Goal: Task Accomplishment & Management: Use online tool/utility

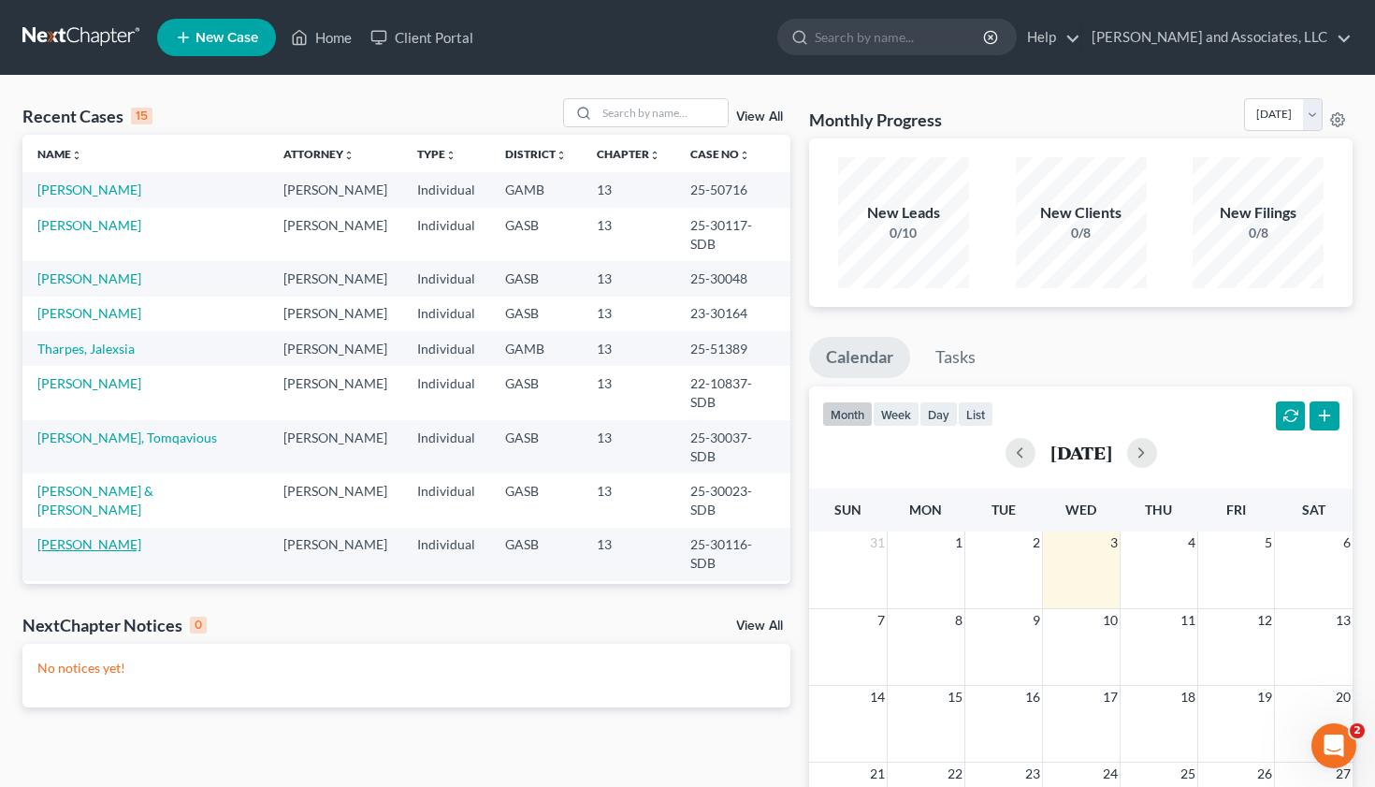
click at [109, 536] on link "[PERSON_NAME]" at bounding box center [89, 544] width 104 height 16
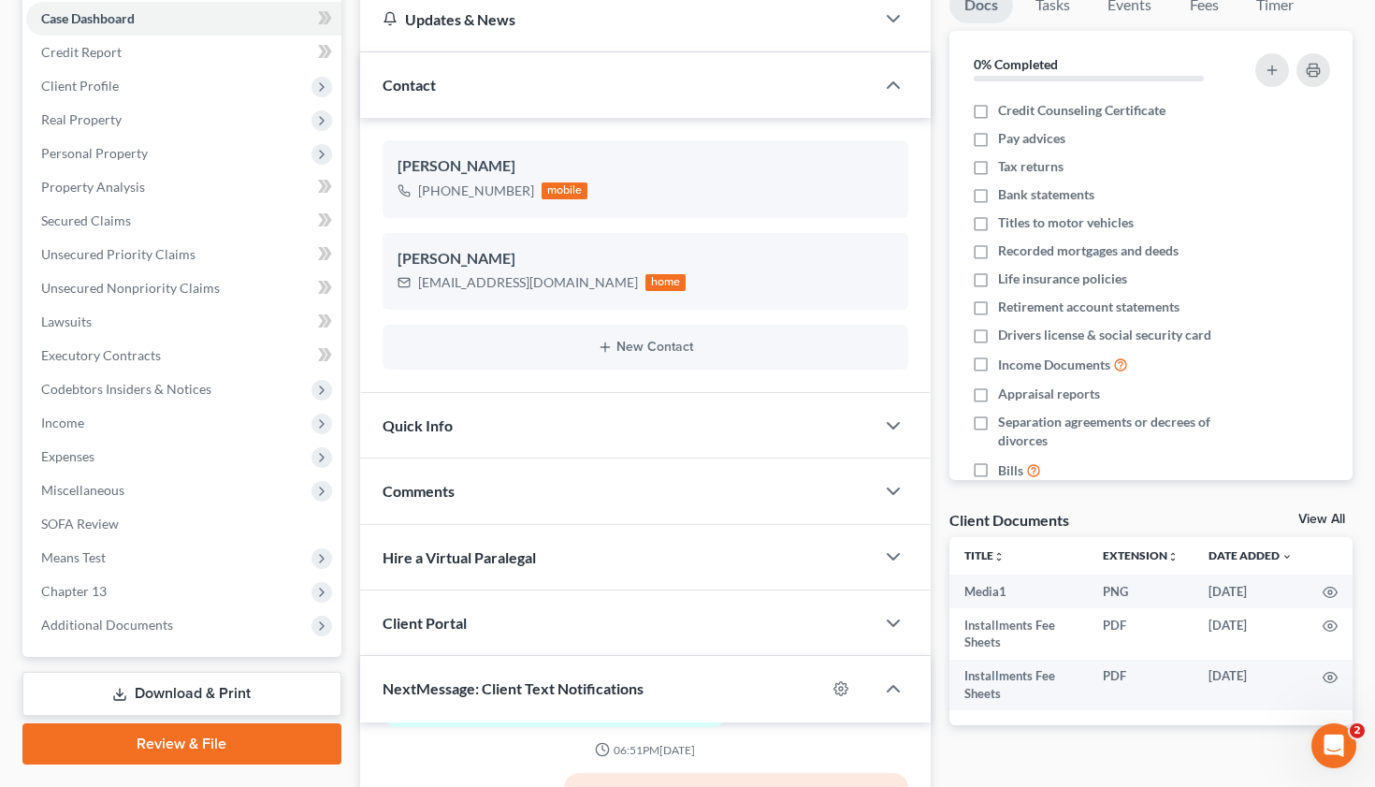
scroll to position [189, 0]
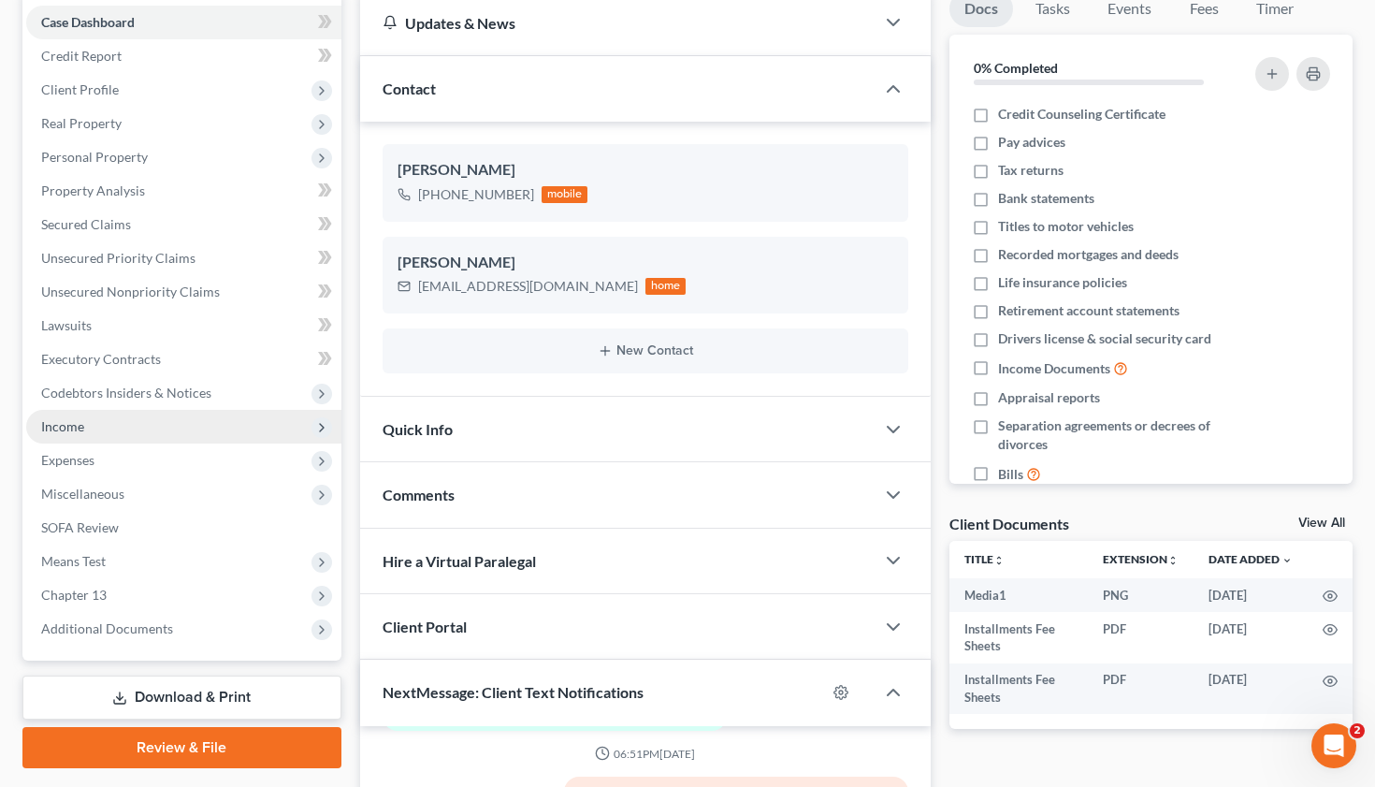
click at [70, 420] on span "Income" at bounding box center [62, 426] width 43 height 16
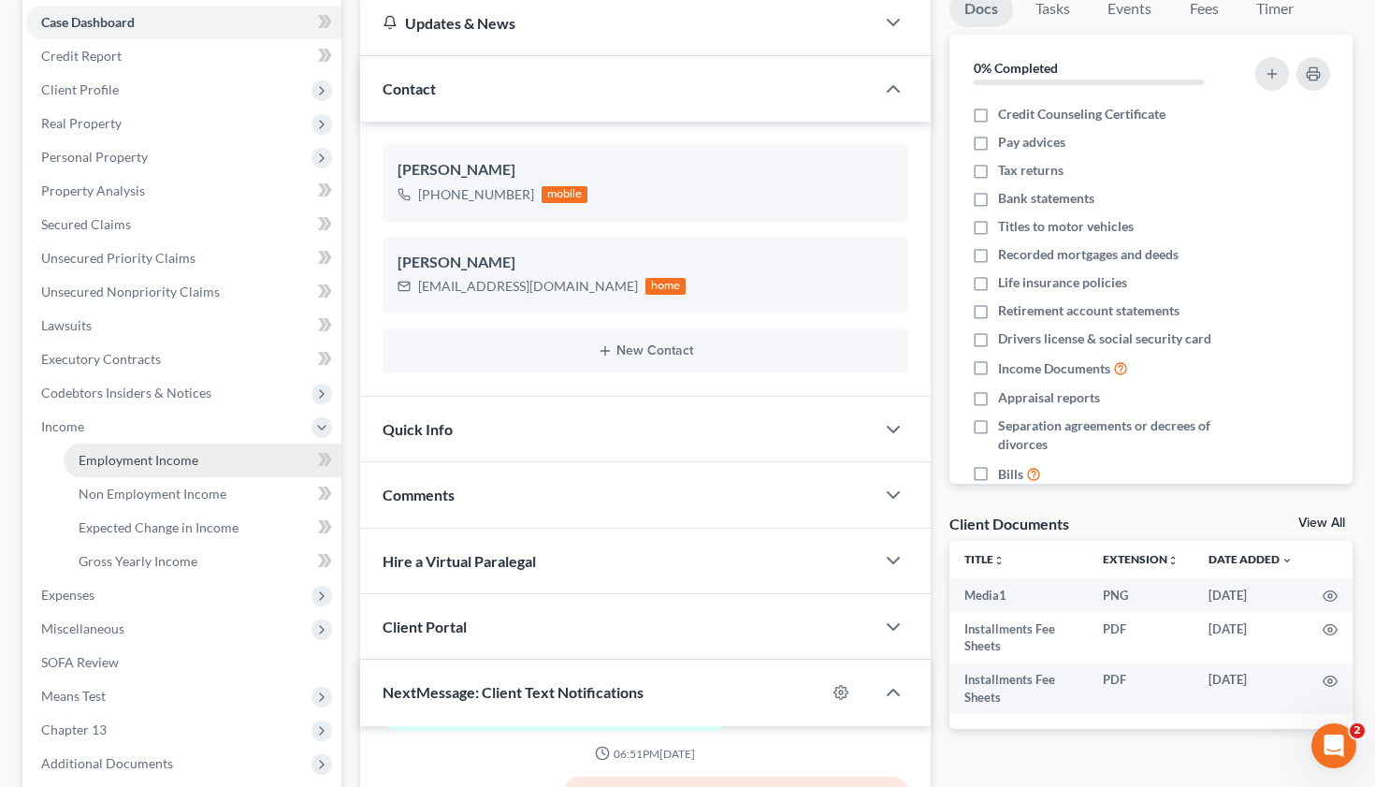
click at [135, 460] on span "Employment Income" at bounding box center [139, 460] width 120 height 16
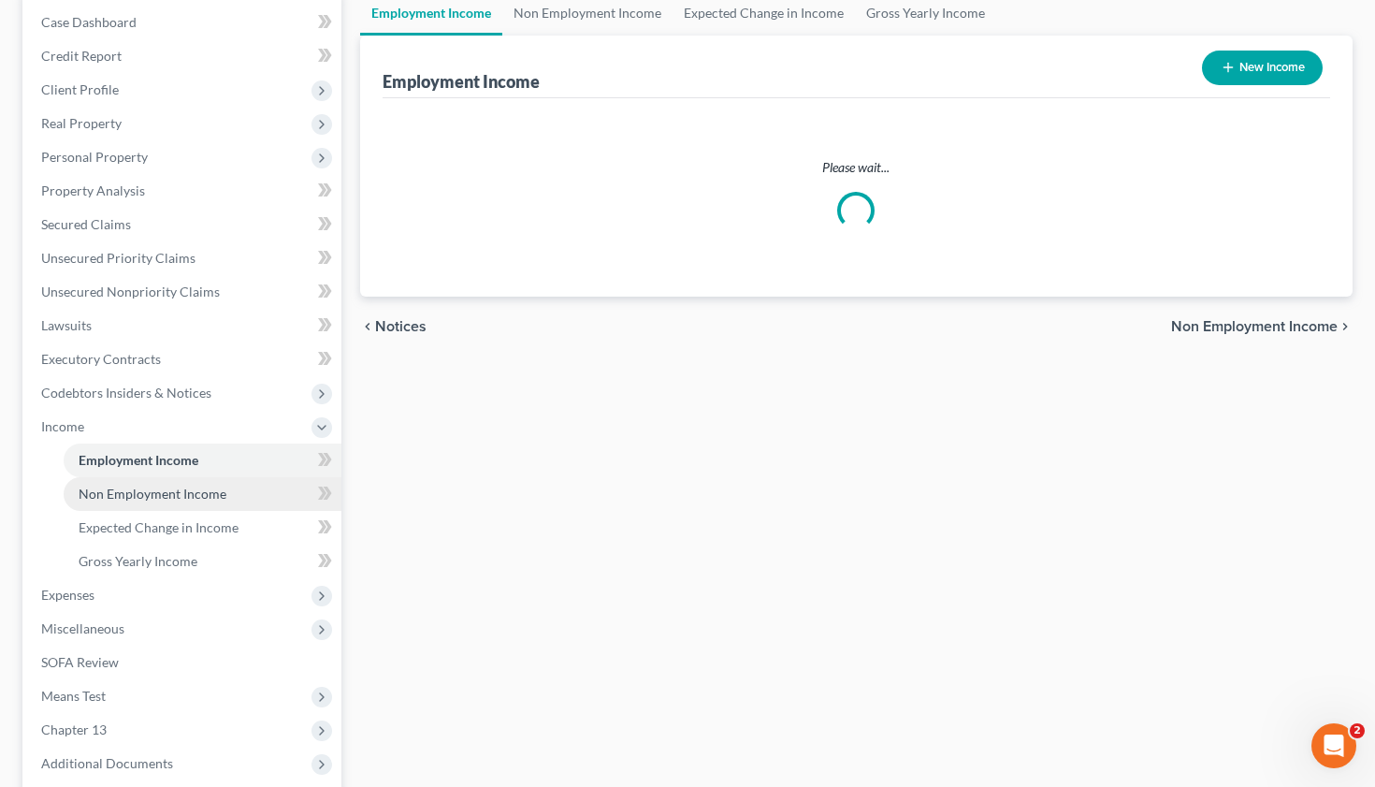
click at [154, 488] on li "Income Employment Income Non Employment Income Expected Change in Income Gross …" at bounding box center [183, 494] width 315 height 168
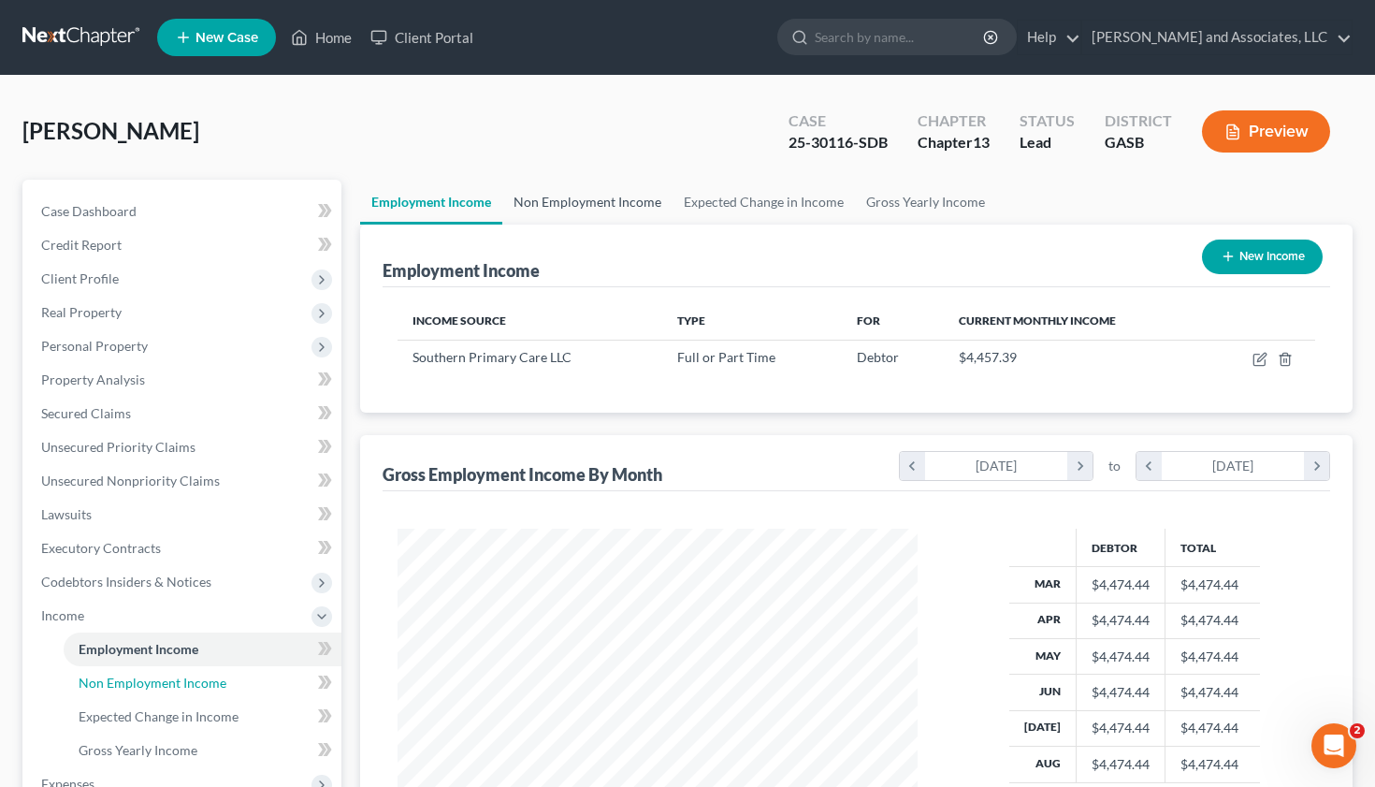
scroll to position [335, 557]
click at [578, 191] on link "Non Employment Income" at bounding box center [587, 202] width 170 height 45
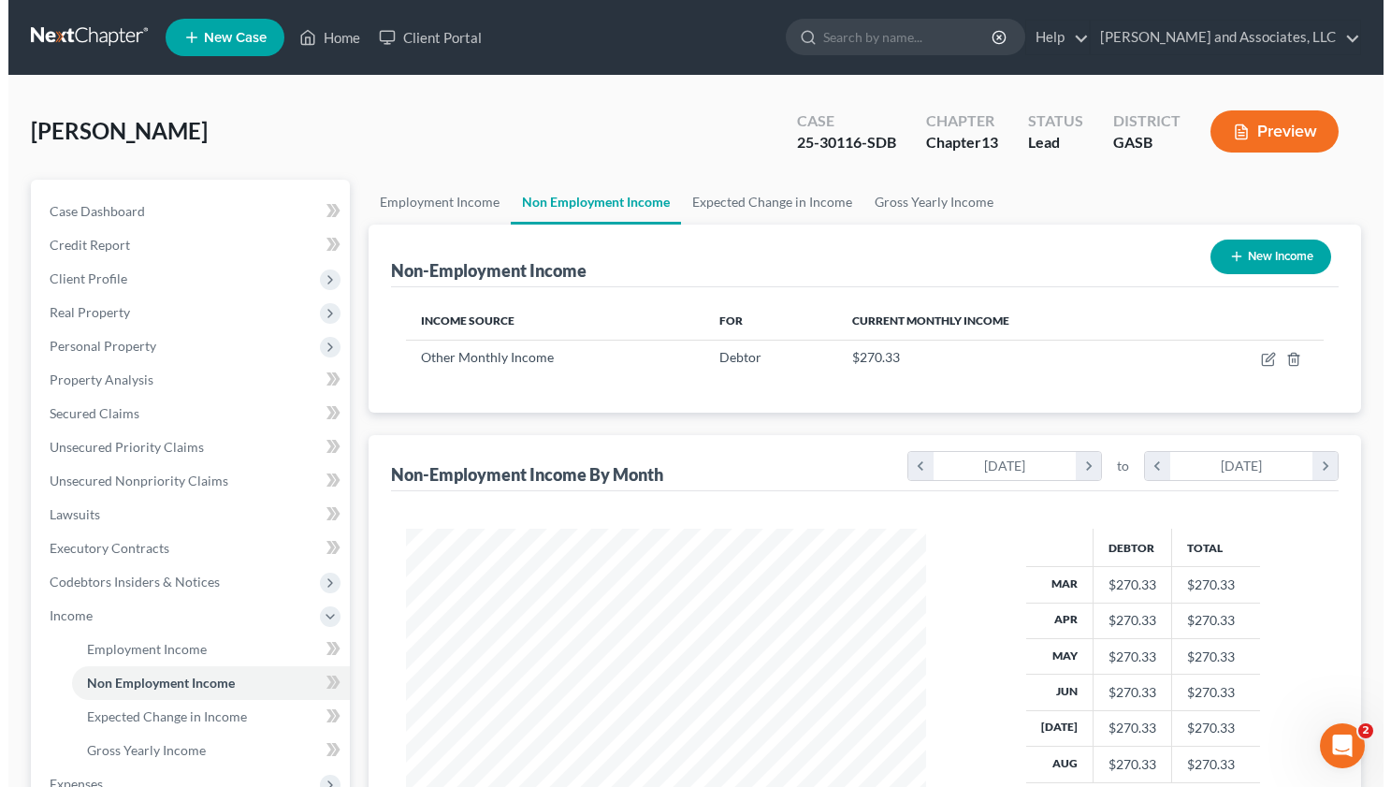
scroll to position [335, 557]
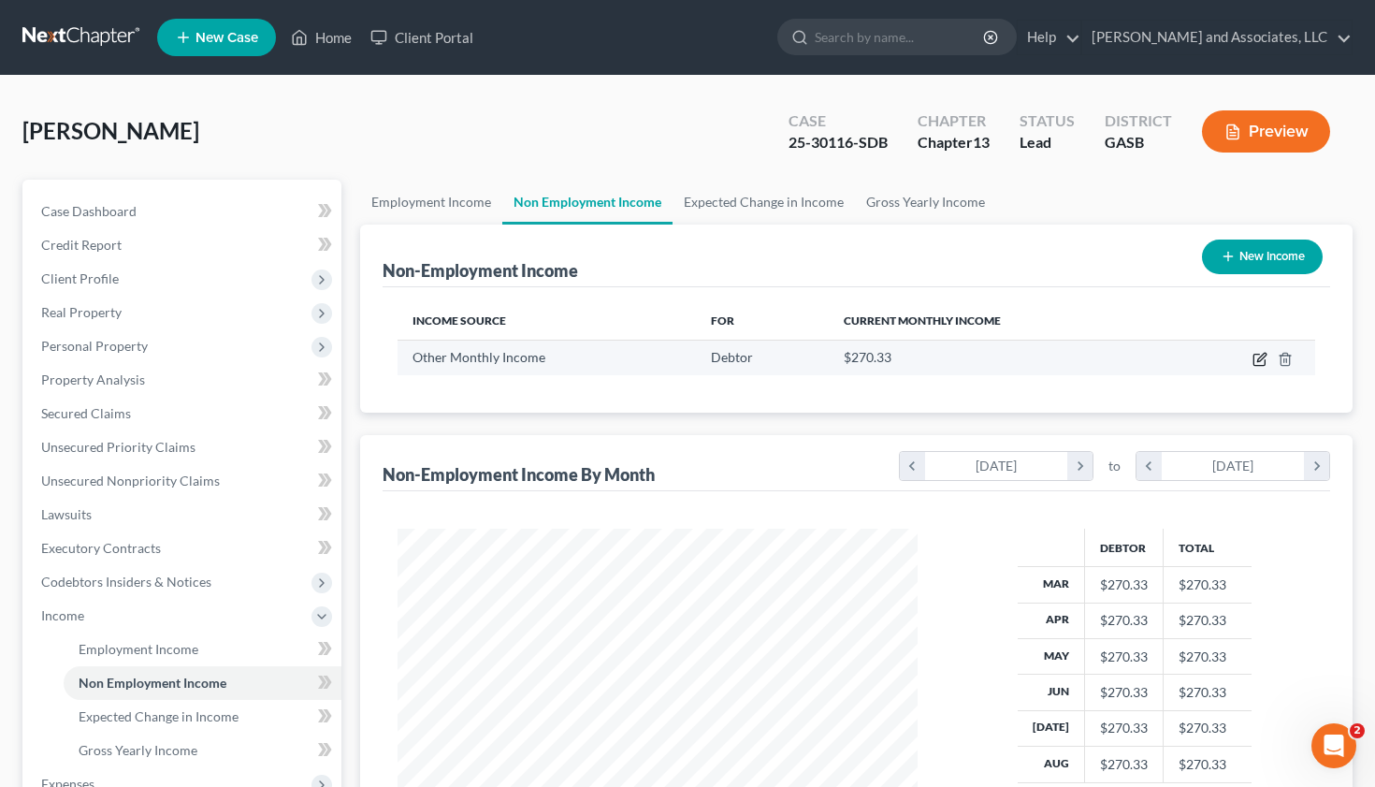
click at [1257, 357] on icon "button" at bounding box center [1260, 359] width 15 height 15
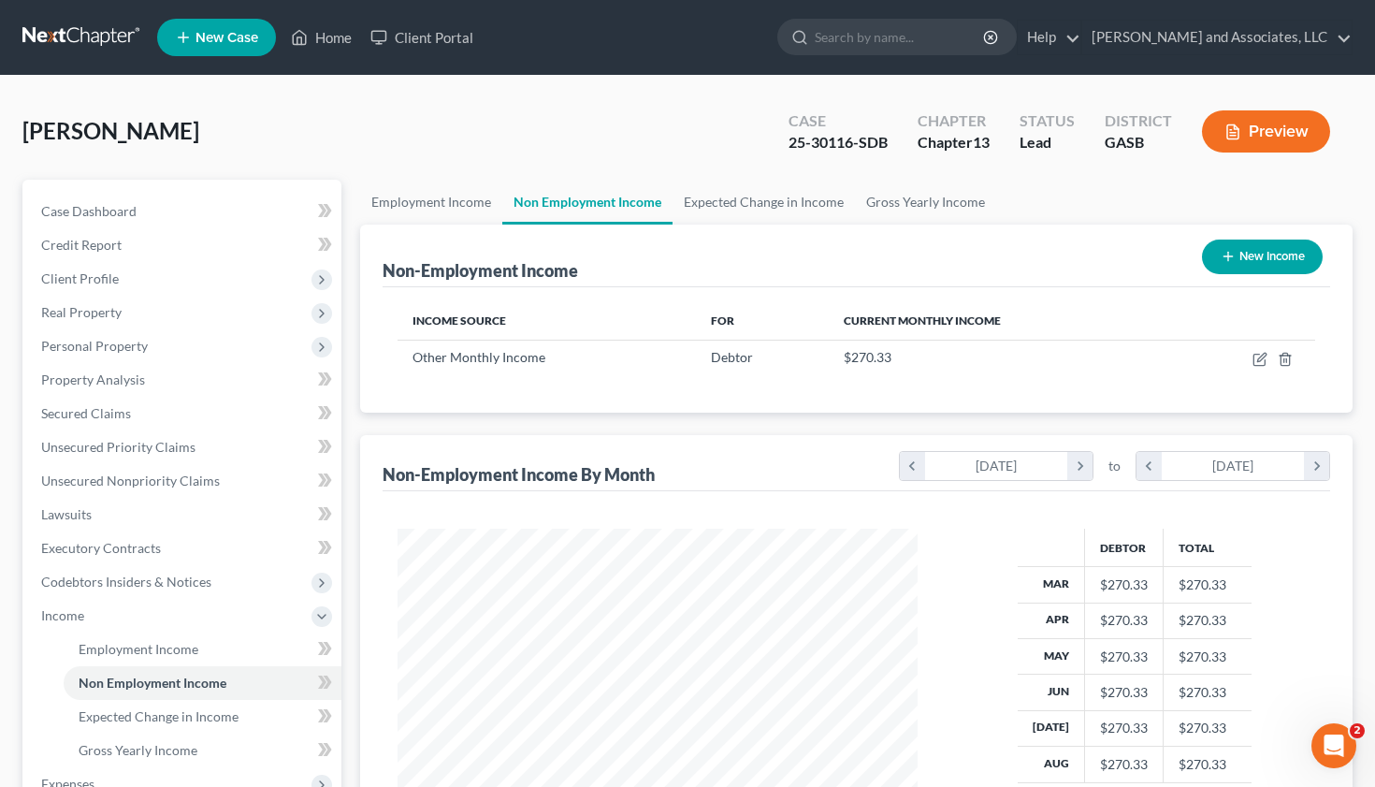
select select "13"
select select "0"
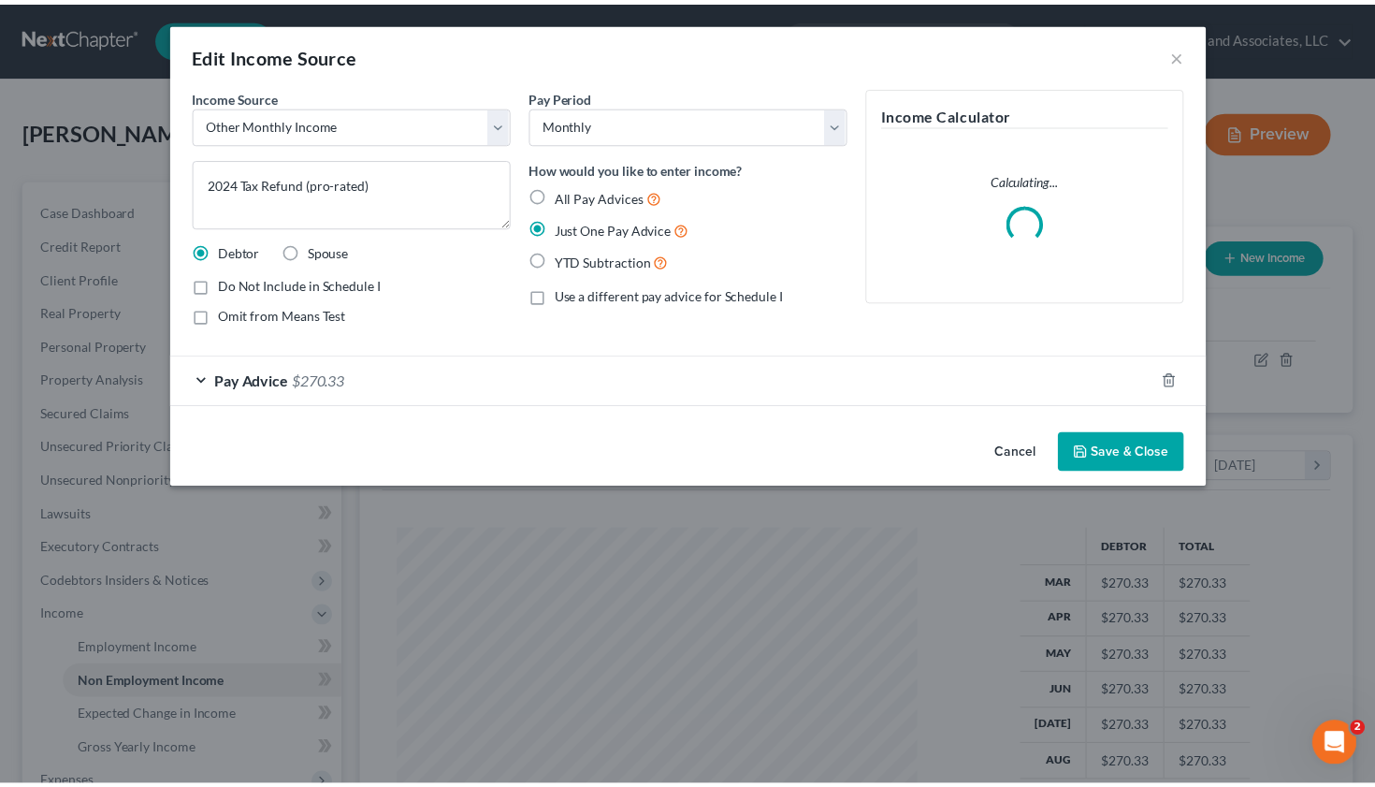
scroll to position [335, 564]
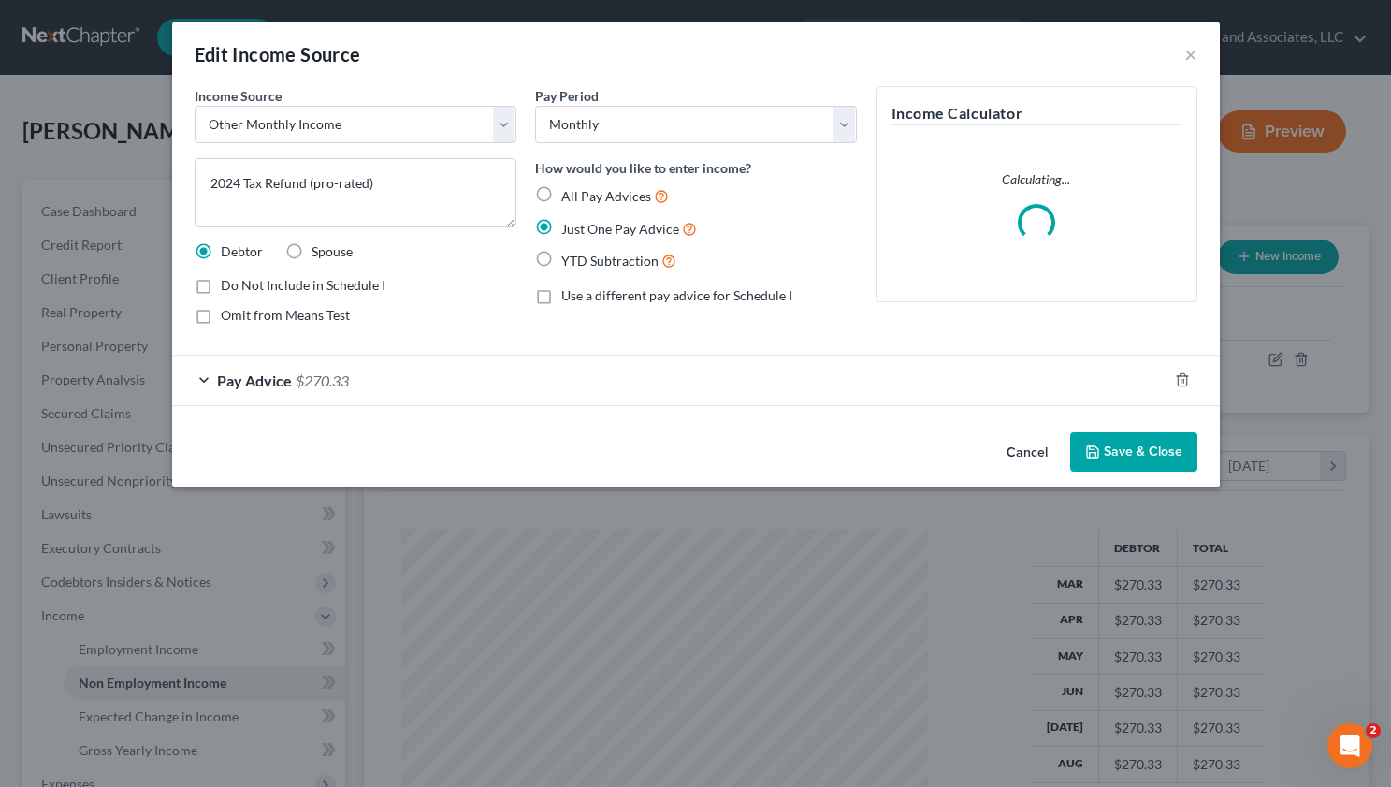
click at [221, 317] on label "Omit from Means Test" at bounding box center [285, 315] width 129 height 19
click at [228, 317] on input "Omit from Means Test" at bounding box center [234, 312] width 12 height 12
checkbox input "true"
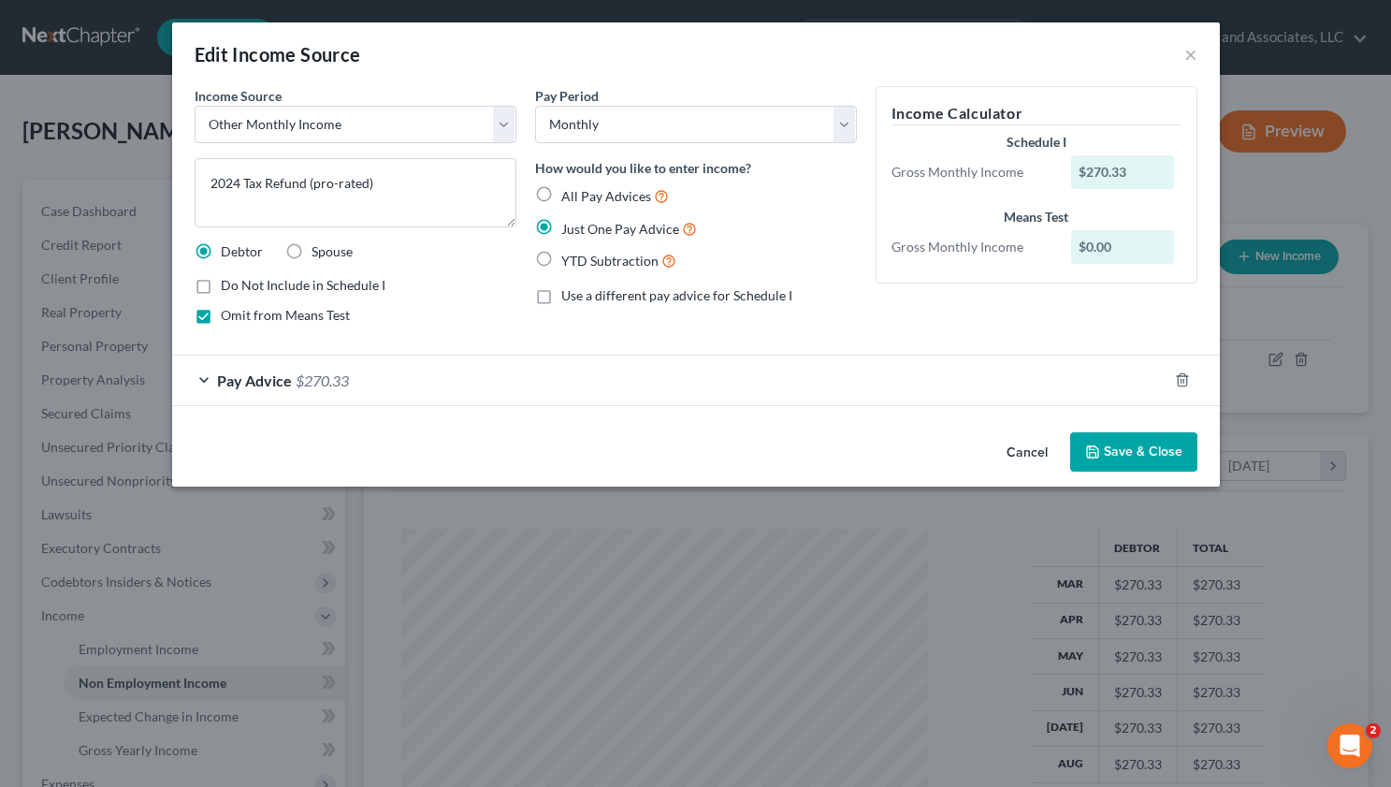
click at [385, 357] on div "Pay Advice $270.33" at bounding box center [669, 380] width 995 height 50
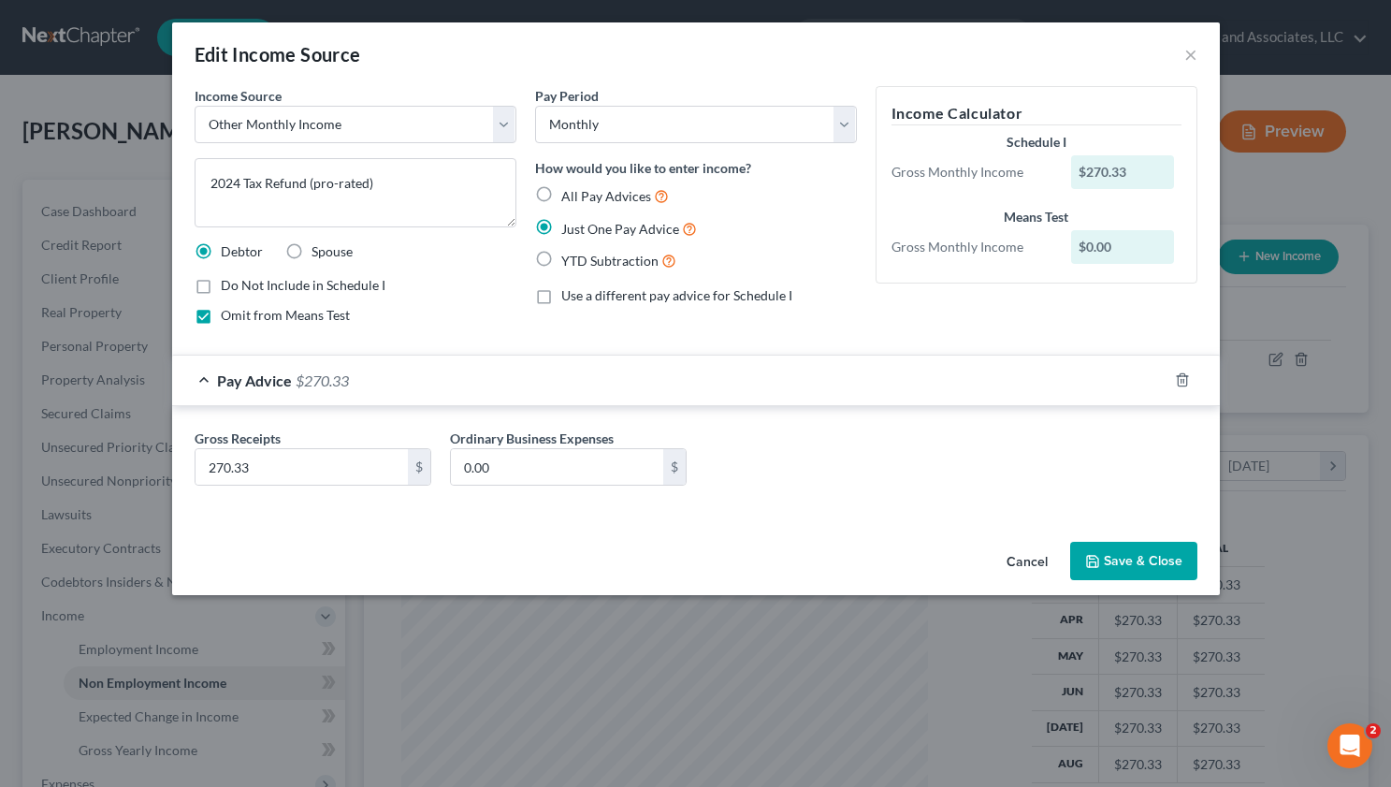
click at [1168, 555] on button "Save & Close" at bounding box center [1133, 561] width 127 height 39
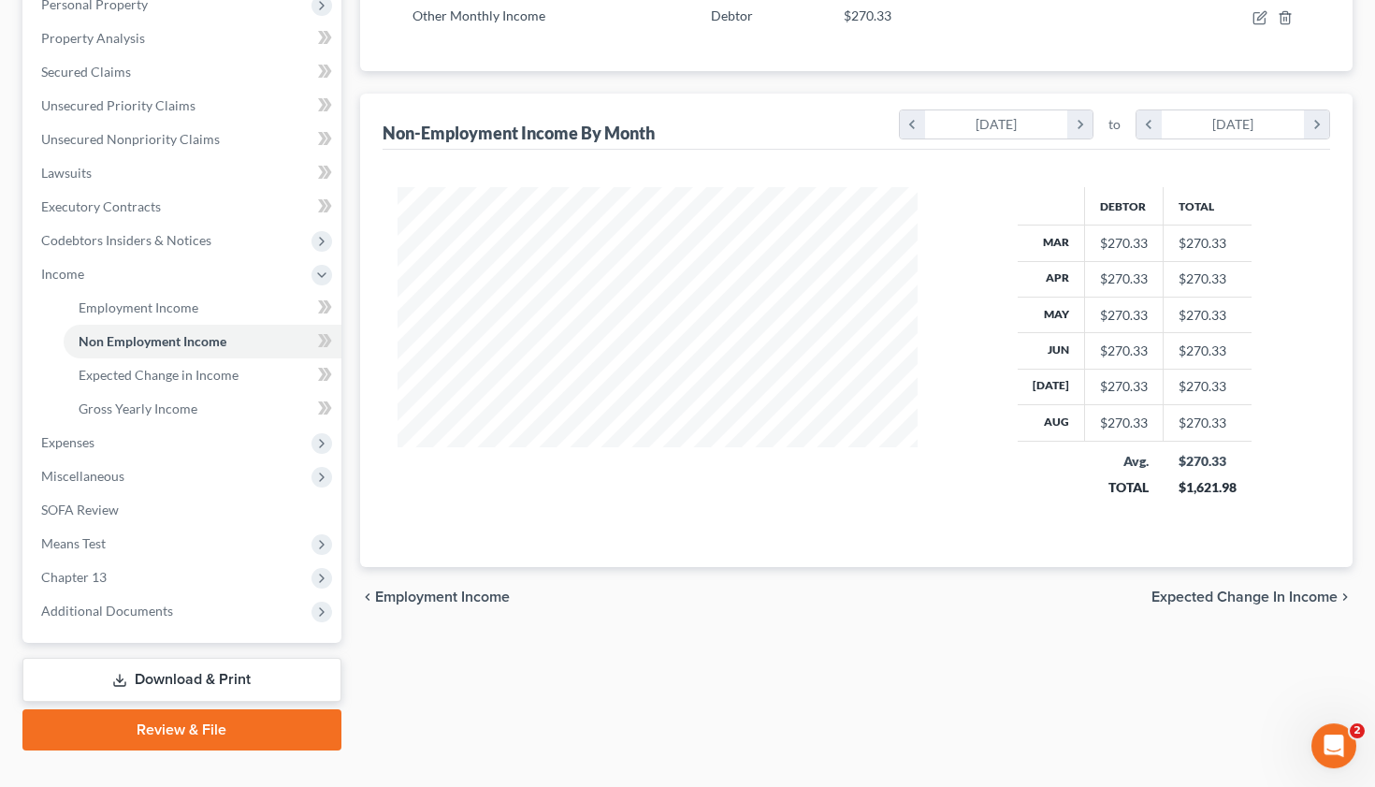
scroll to position [374, 0]
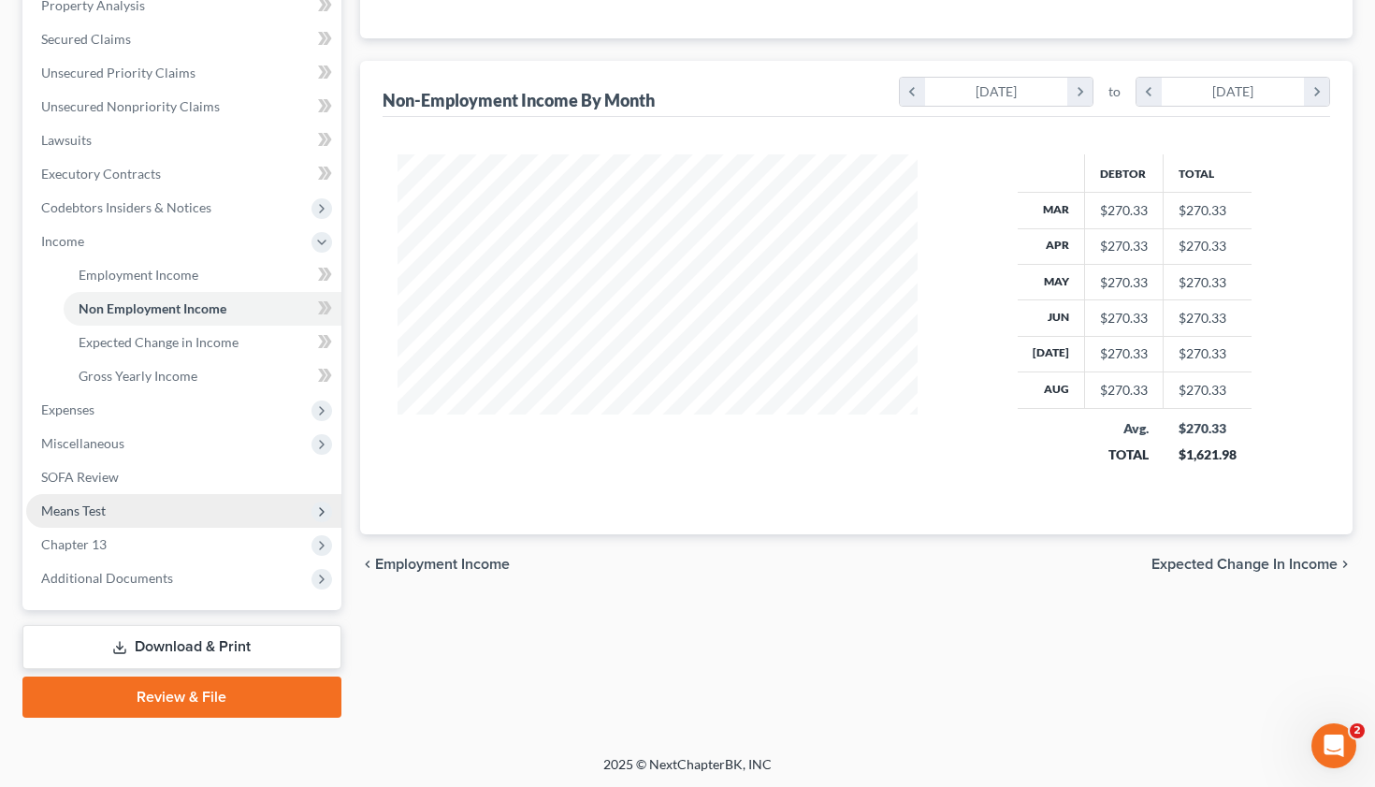
click at [84, 514] on span "Means Test" at bounding box center [73, 510] width 65 height 16
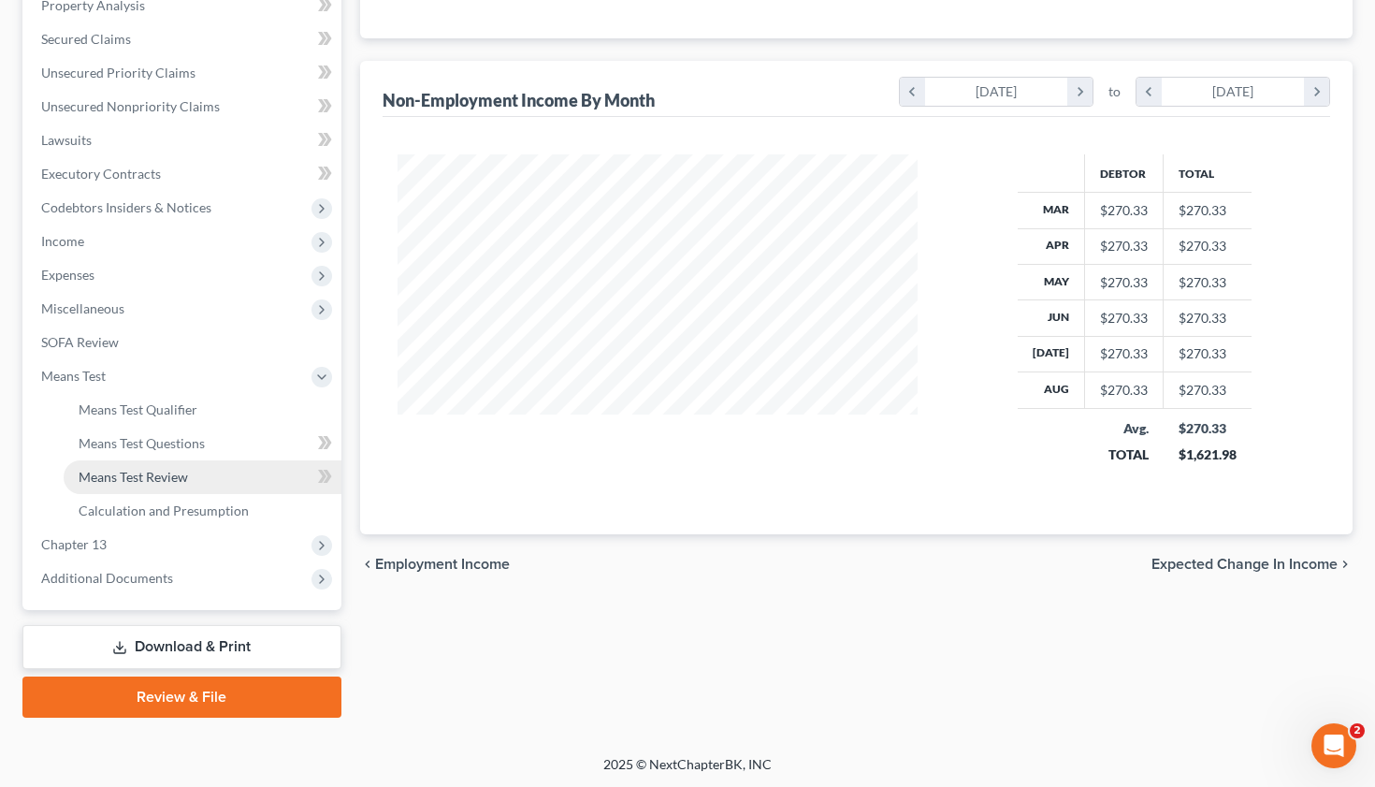
click at [146, 474] on span "Means Test Review" at bounding box center [133, 477] width 109 height 16
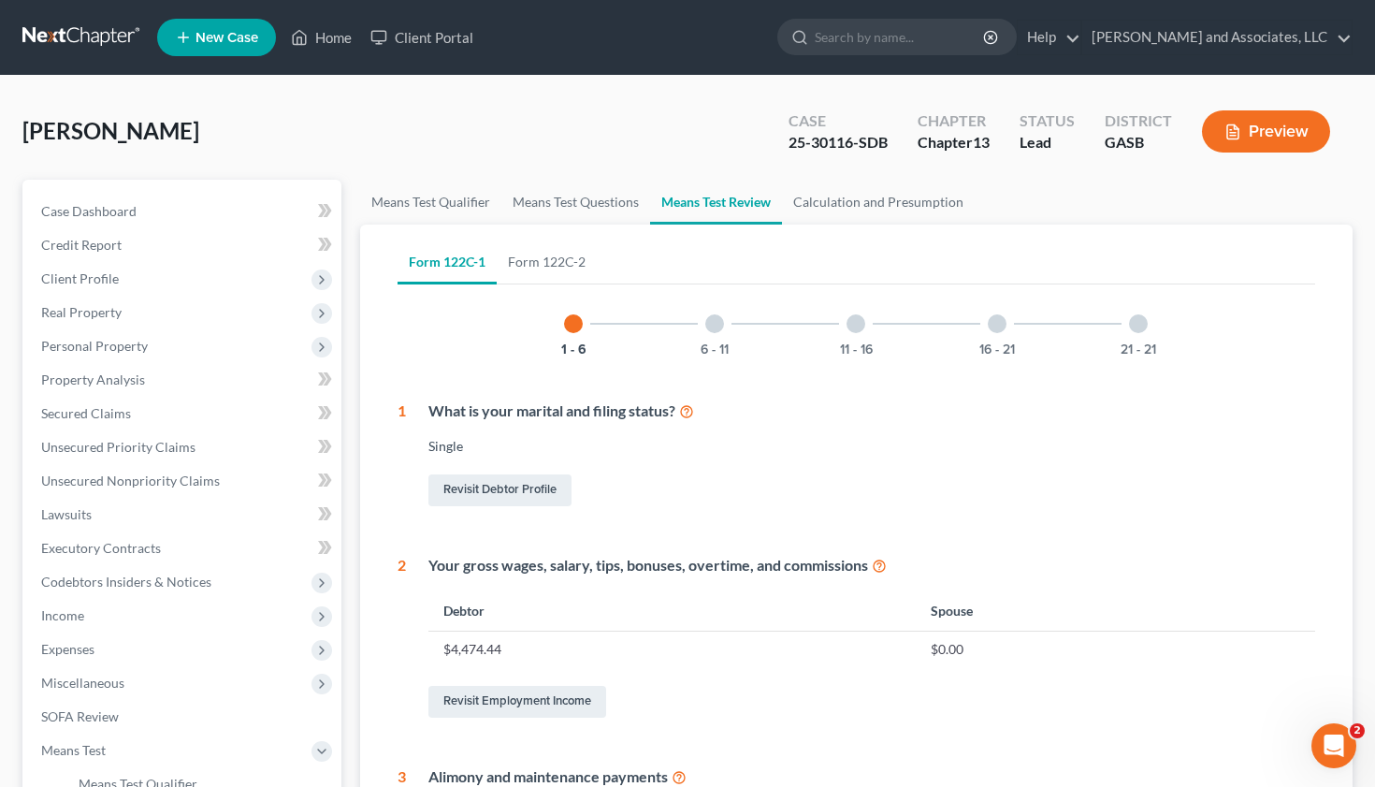
click at [1264, 129] on button "Preview" at bounding box center [1266, 131] width 128 height 42
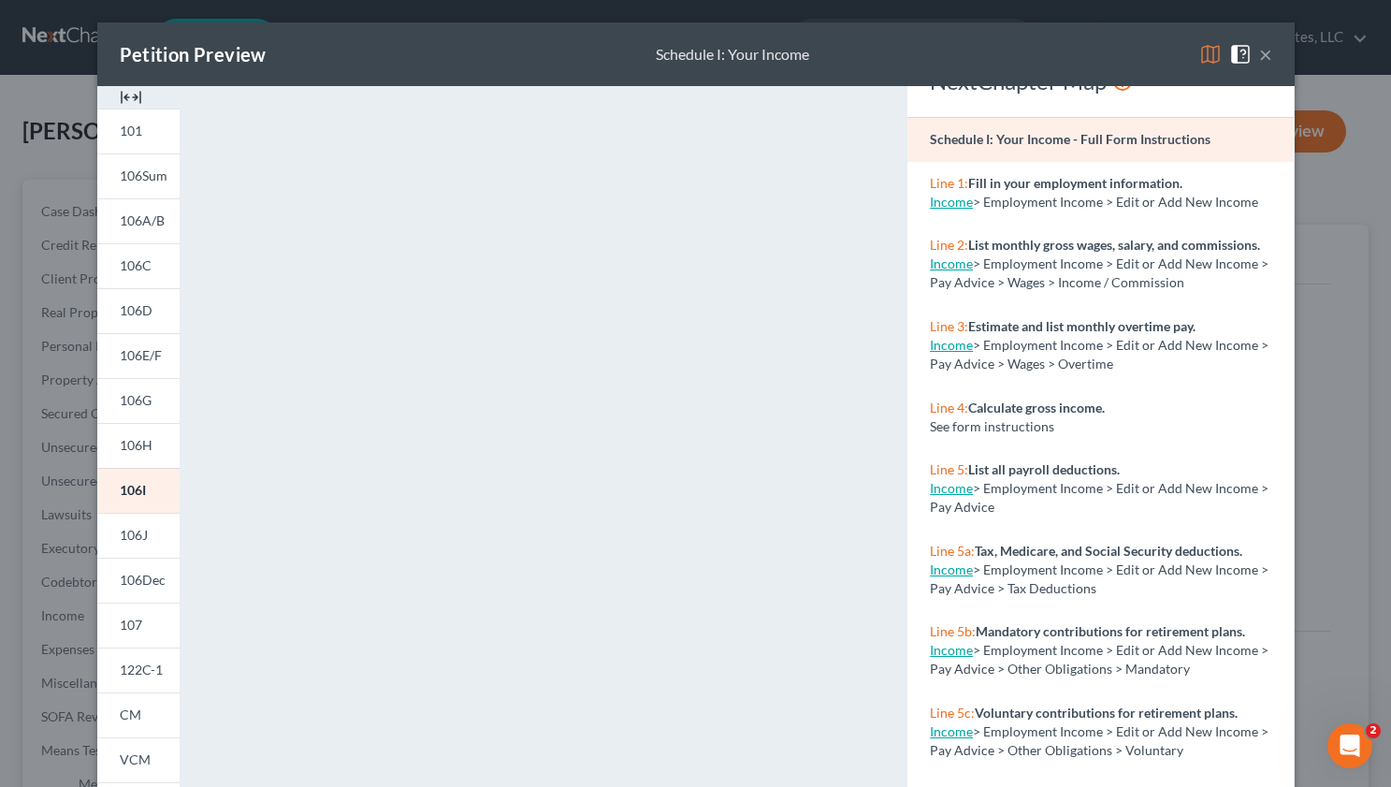
scroll to position [42, 0]
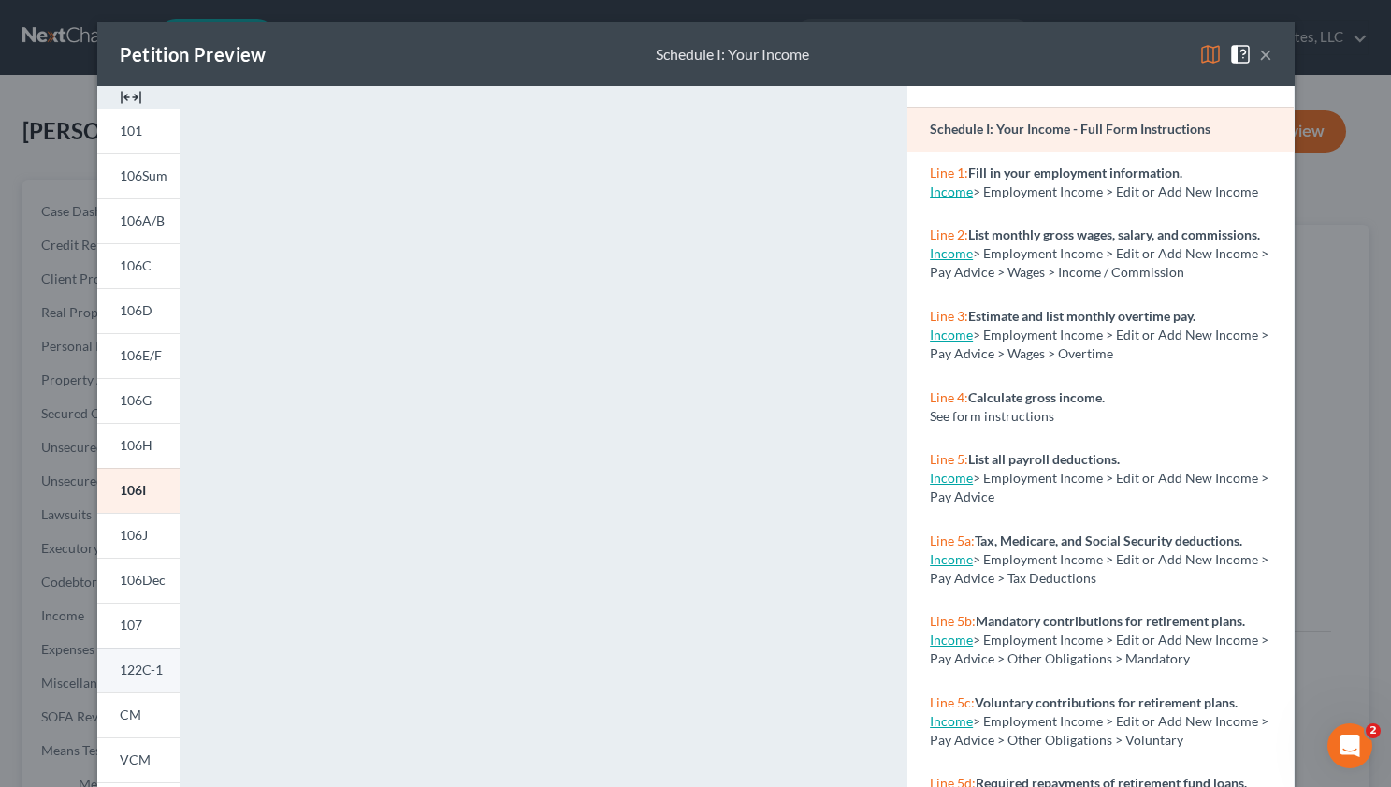
click at [128, 673] on span "122C-1" at bounding box center [141, 669] width 43 height 16
